Goal: Task Accomplishment & Management: Use online tool/utility

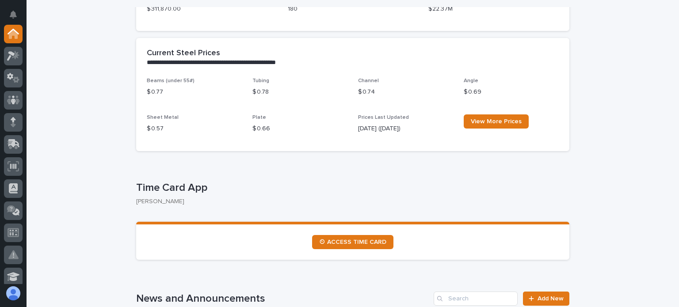
scroll to position [310, 0]
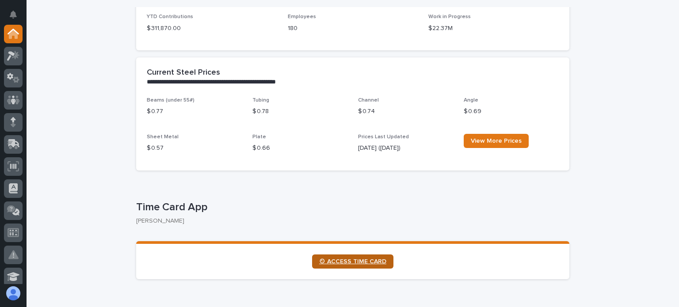
click at [360, 257] on link "⏲ ACCESS TIME CARD" at bounding box center [352, 262] width 81 height 14
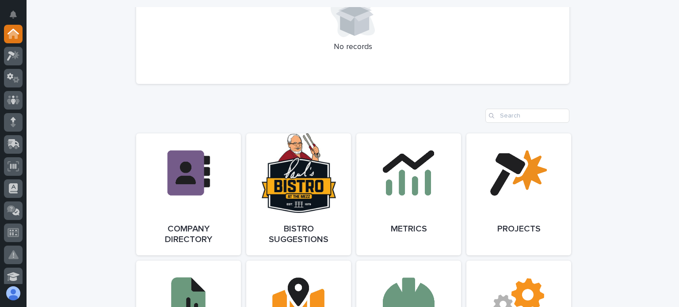
scroll to position [575, 0]
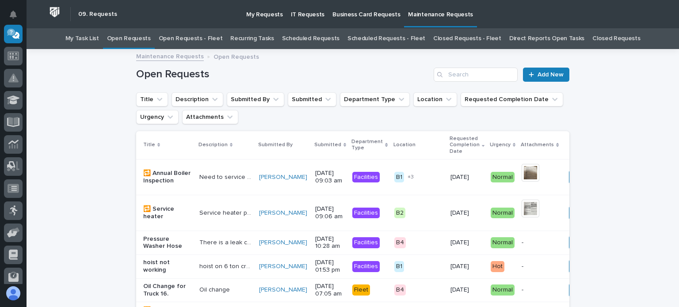
click at [210, 40] on link "Open Requests - Fleet" at bounding box center [191, 38] width 64 height 21
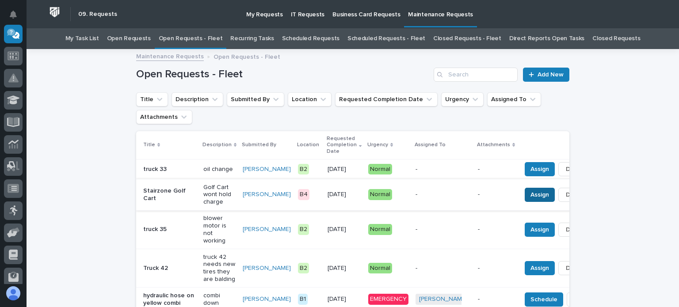
click at [531, 192] on span "Assign" at bounding box center [540, 195] width 19 height 11
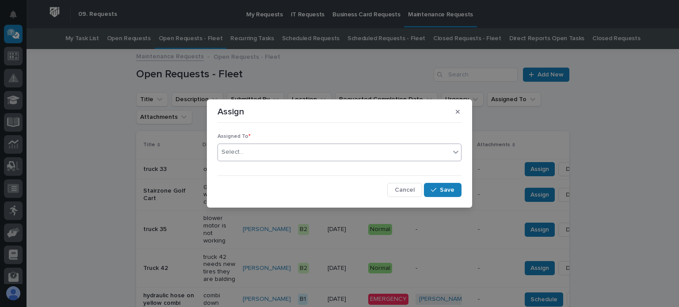
click at [252, 152] on div "Select..." at bounding box center [334, 152] width 232 height 15
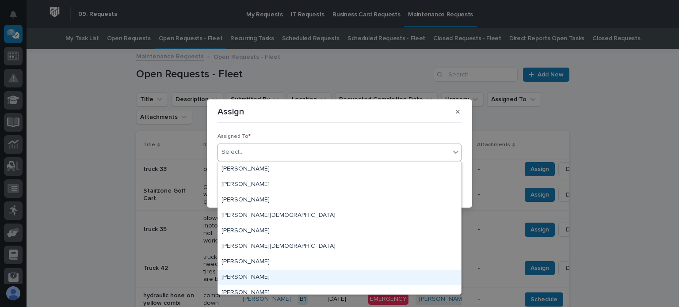
click at [249, 276] on div "[PERSON_NAME]" at bounding box center [339, 277] width 243 height 15
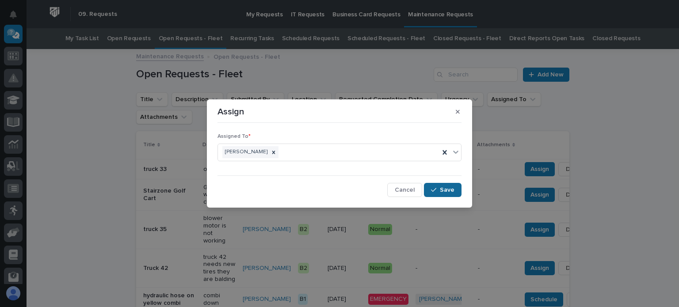
click at [439, 188] on div "button" at bounding box center [435, 190] width 9 height 6
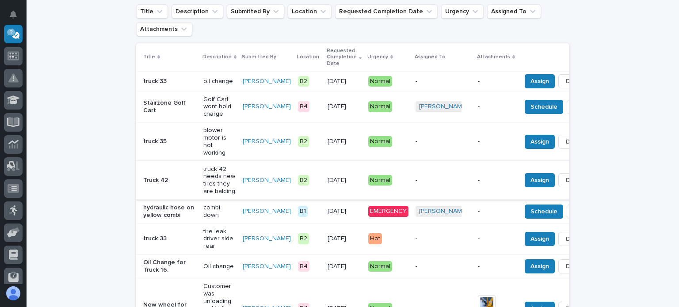
scroll to position [88, 0]
click at [575, 217] on span "Done" at bounding box center [583, 211] width 16 height 11
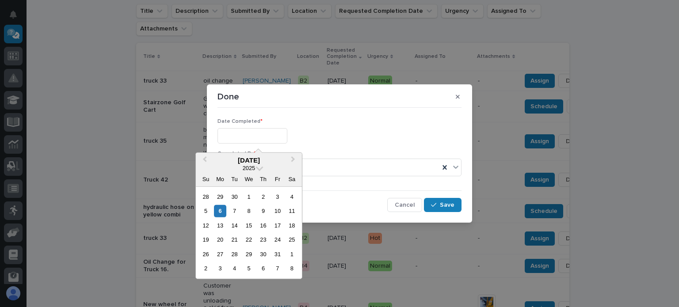
click at [233, 135] on input "text" at bounding box center [253, 135] width 70 height 15
click at [278, 197] on div "3" at bounding box center [278, 197] width 12 height 12
type input "**********"
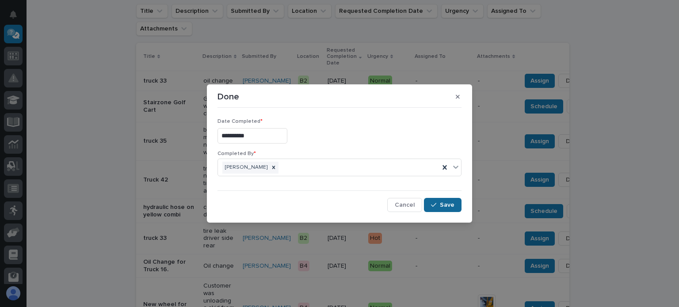
click at [439, 201] on button "Save" at bounding box center [443, 205] width 38 height 14
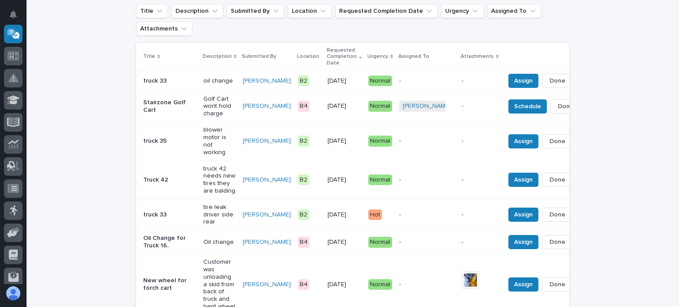
scroll to position [62, 0]
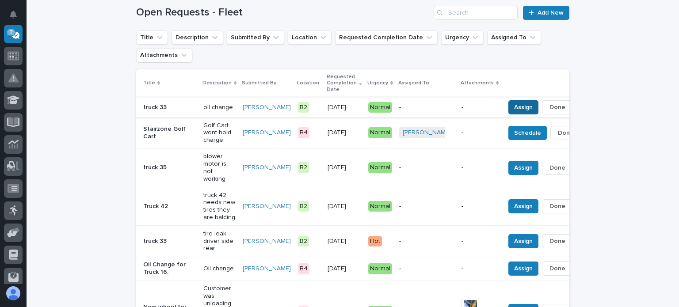
click at [514, 105] on span "Assign" at bounding box center [523, 107] width 19 height 11
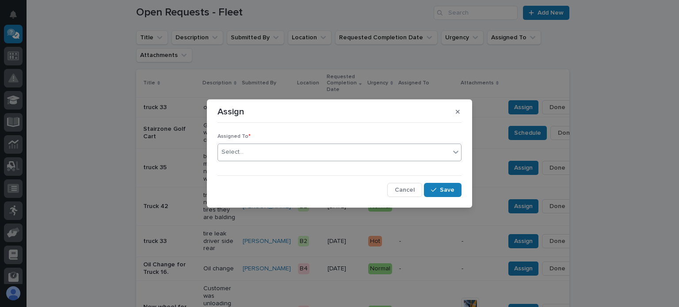
click at [245, 152] on input "text" at bounding box center [245, 153] width 1 height 8
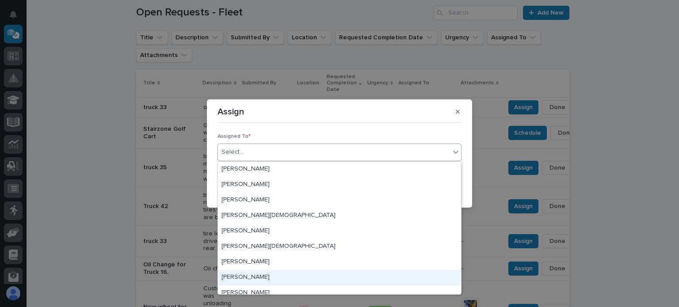
click at [245, 273] on div "[PERSON_NAME]" at bounding box center [339, 277] width 243 height 15
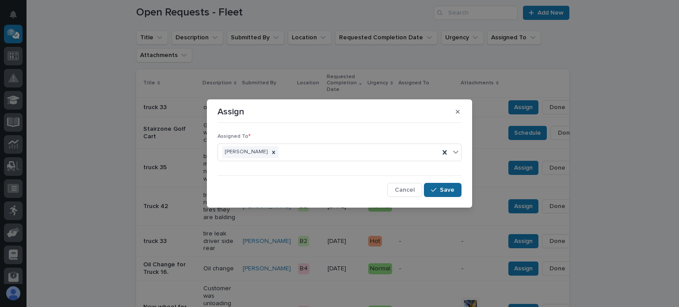
click at [439, 184] on button "Save" at bounding box center [443, 190] width 38 height 14
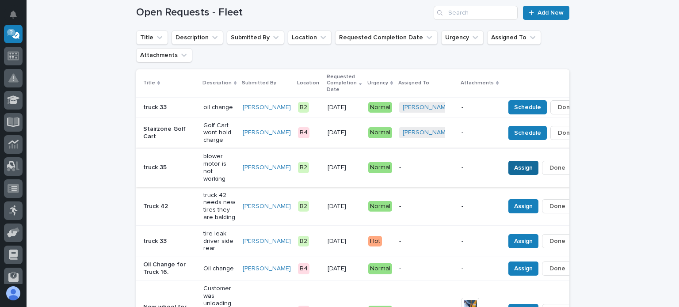
click at [514, 164] on span "Assign" at bounding box center [523, 168] width 19 height 11
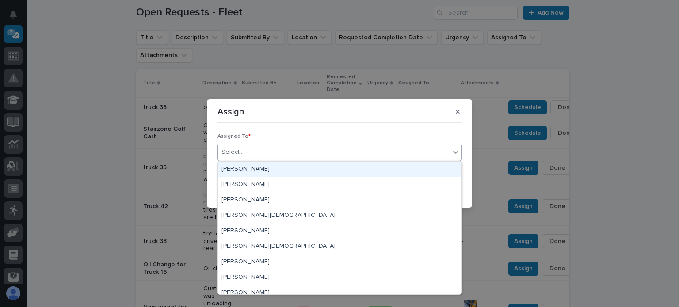
drag, startPoint x: 241, startPoint y: 149, endPoint x: 292, endPoint y: 158, distance: 51.7
click at [241, 148] on div "Select..." at bounding box center [233, 152] width 22 height 9
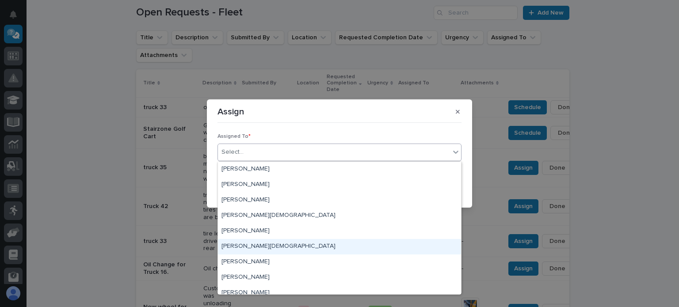
scroll to position [53, 0]
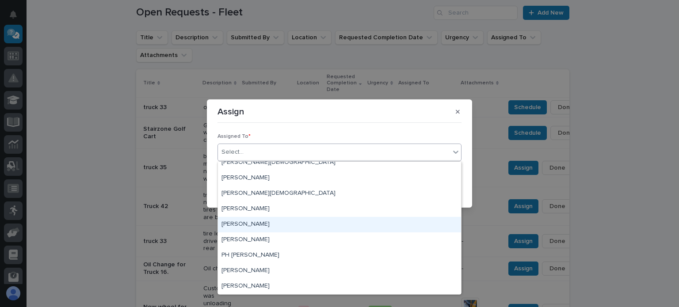
click at [261, 222] on div "[PERSON_NAME]" at bounding box center [339, 224] width 243 height 15
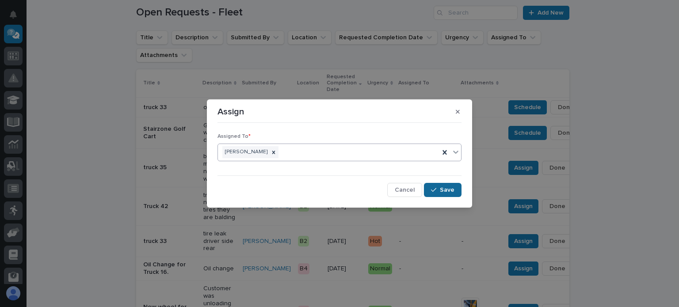
click at [444, 185] on button "Save" at bounding box center [443, 190] width 38 height 14
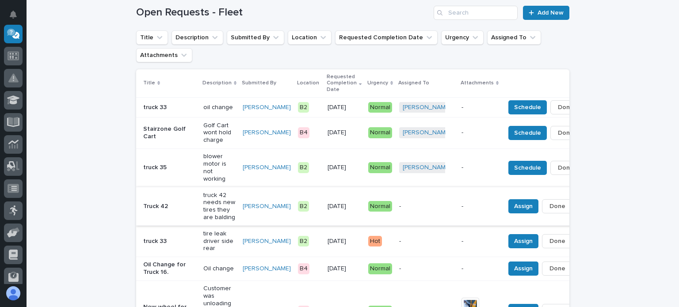
scroll to position [106, 0]
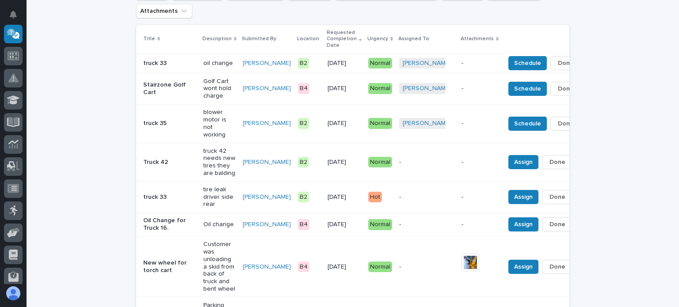
click at [399, 192] on div "-" at bounding box center [426, 196] width 55 height 9
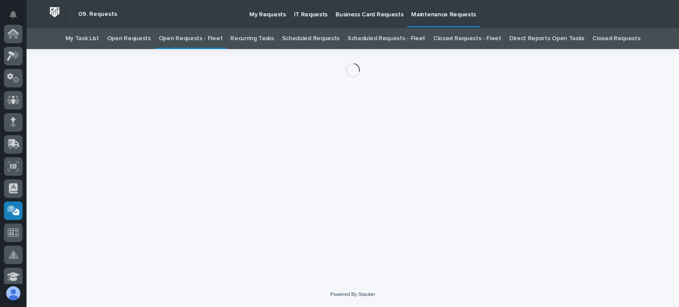
scroll to position [177, 0]
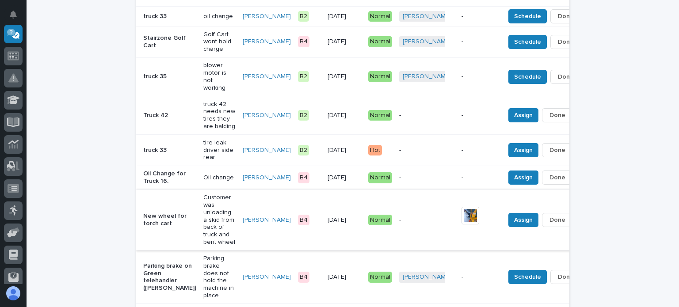
scroll to position [161, 0]
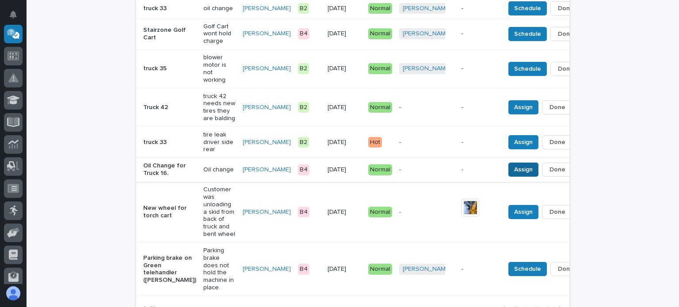
click at [514, 168] on span "Assign" at bounding box center [523, 170] width 19 height 11
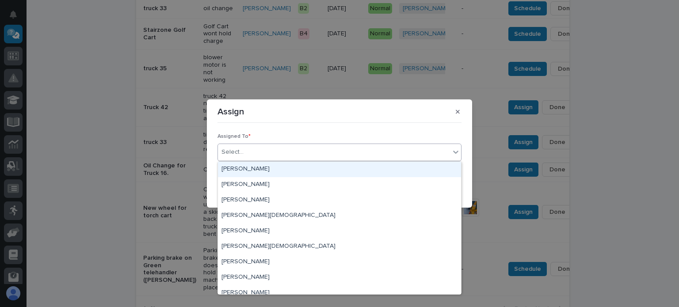
click at [246, 152] on div "Select..." at bounding box center [334, 152] width 232 height 15
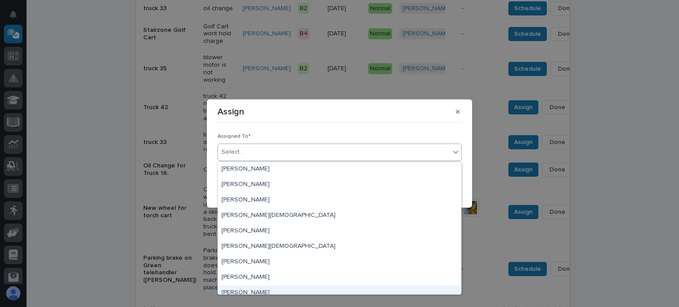
drag, startPoint x: 264, startPoint y: 269, endPoint x: 308, endPoint y: 274, distance: 43.6
click at [258, 294] on div "[PERSON_NAME]" at bounding box center [339, 293] width 243 height 15
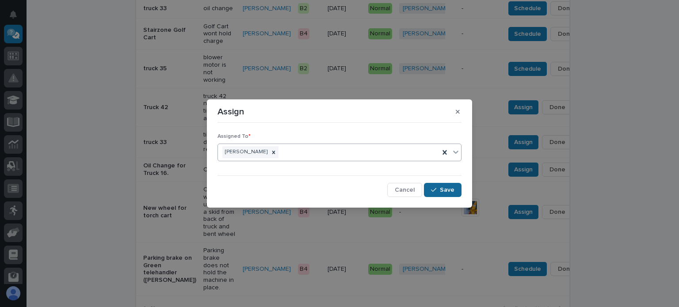
click at [442, 183] on button "Save" at bounding box center [443, 190] width 38 height 14
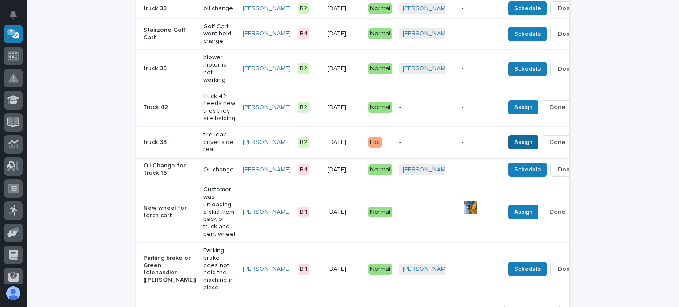
click at [514, 137] on span "Assign" at bounding box center [523, 142] width 19 height 11
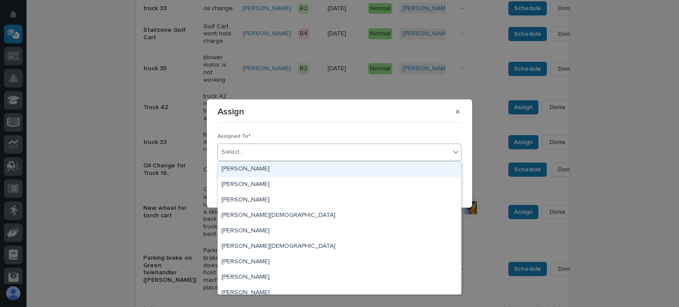
click at [253, 152] on div "Select..." at bounding box center [334, 152] width 232 height 15
click at [456, 110] on icon "button" at bounding box center [458, 112] width 4 height 4
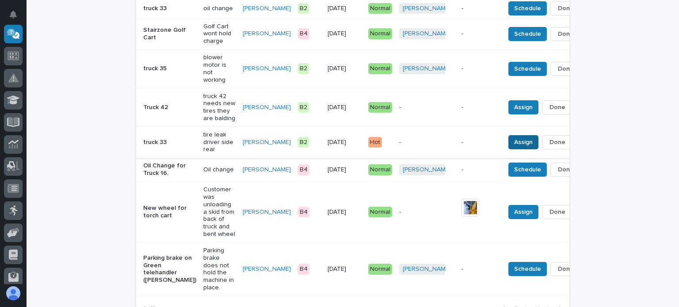
click at [514, 139] on span "Assign" at bounding box center [523, 142] width 19 height 11
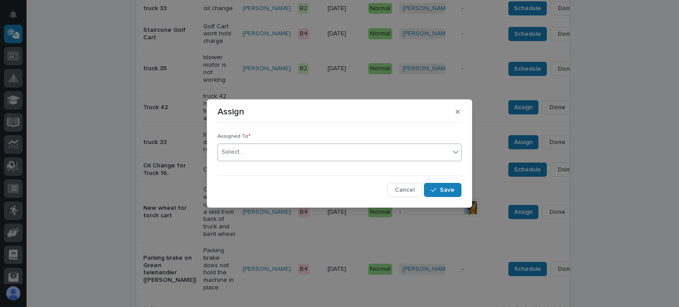
click at [264, 154] on div "Select..." at bounding box center [334, 152] width 232 height 15
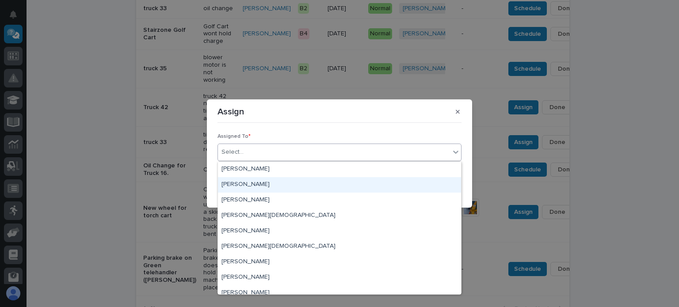
click at [243, 184] on div "[PERSON_NAME]" at bounding box center [339, 184] width 243 height 15
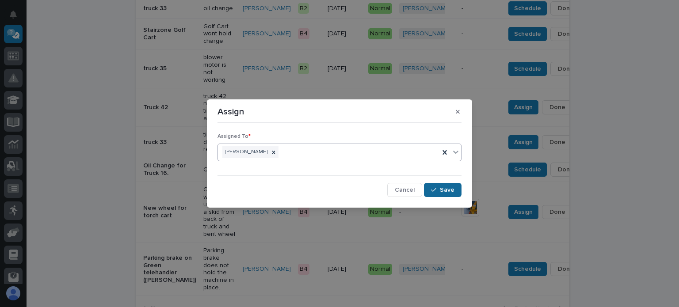
click at [442, 186] on span "Save" at bounding box center [447, 190] width 15 height 8
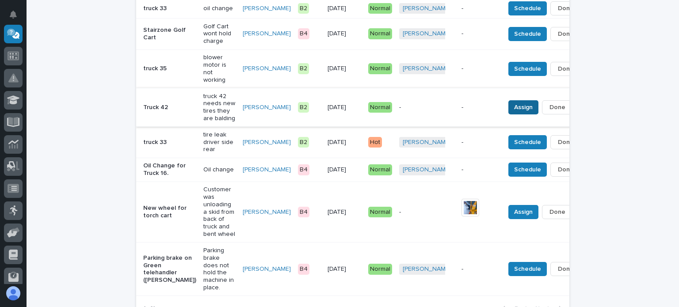
click at [514, 105] on span "Assign" at bounding box center [523, 107] width 19 height 11
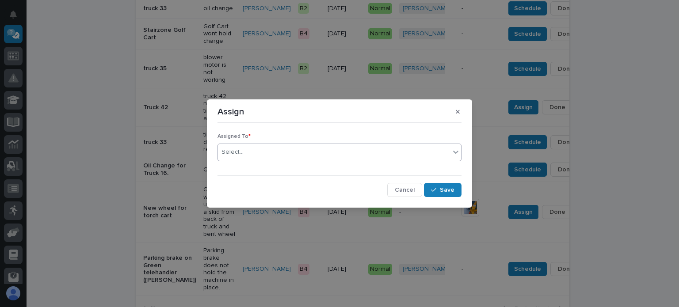
click at [267, 149] on div "Select..." at bounding box center [334, 152] width 232 height 15
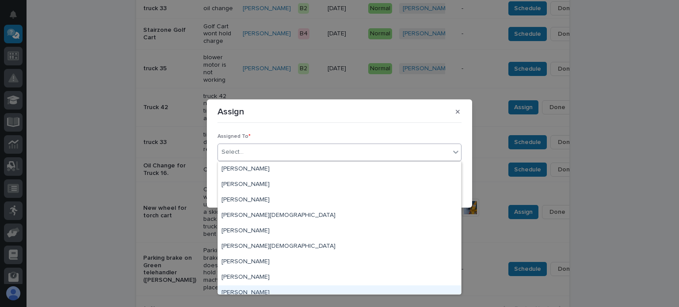
drag, startPoint x: 247, startPoint y: 291, endPoint x: 258, endPoint y: 284, distance: 13.6
click at [253, 288] on div "[PERSON_NAME]" at bounding box center [339, 293] width 243 height 15
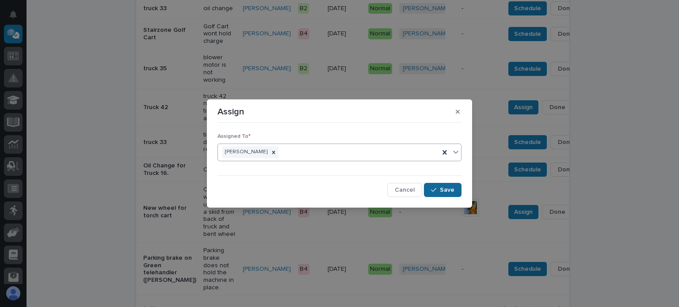
click at [440, 187] on div "button" at bounding box center [435, 190] width 9 height 6
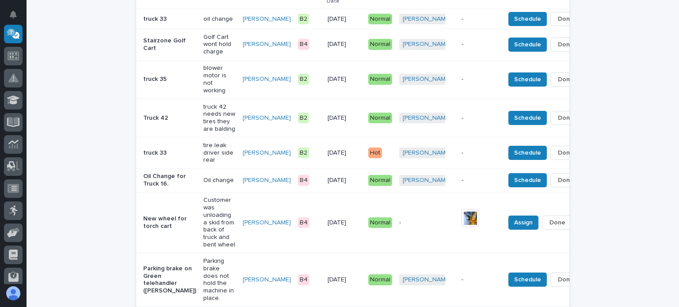
scroll to position [124, 0]
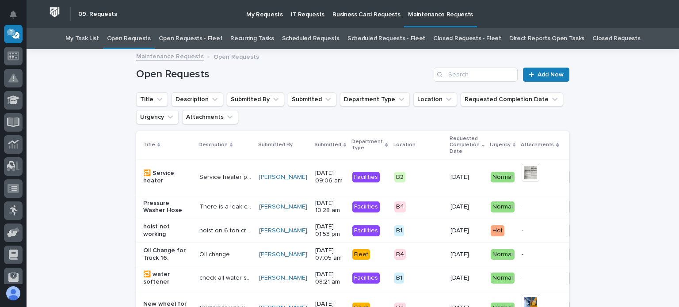
scroll to position [28, 0]
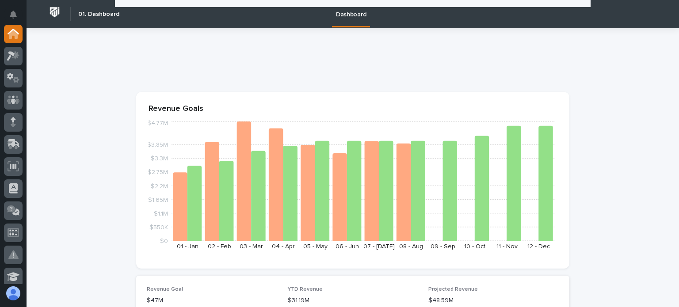
scroll to position [398, 0]
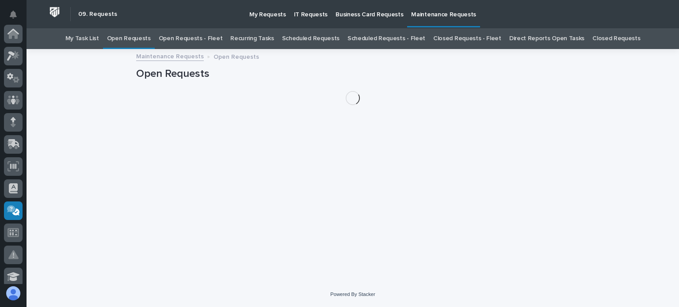
scroll to position [177, 0]
click at [189, 40] on link "Open Requests - Fleet" at bounding box center [191, 38] width 64 height 21
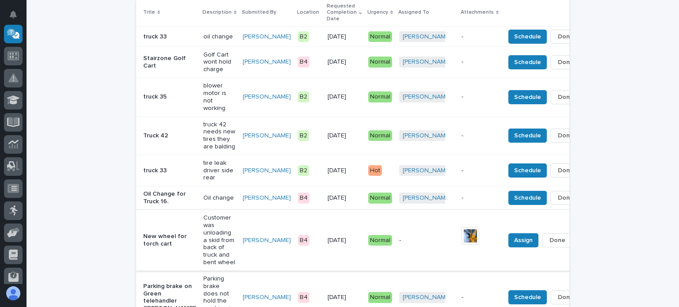
scroll to position [177, 0]
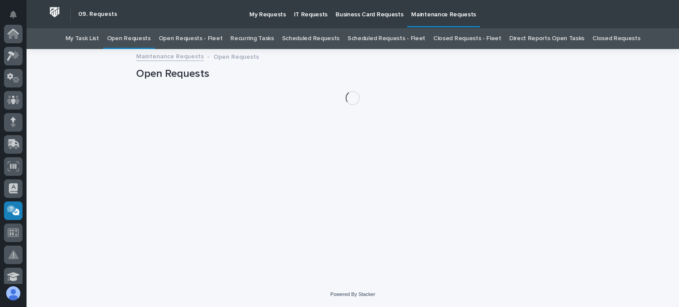
scroll to position [177, 0]
